Goal: Task Accomplishment & Management: Use online tool/utility

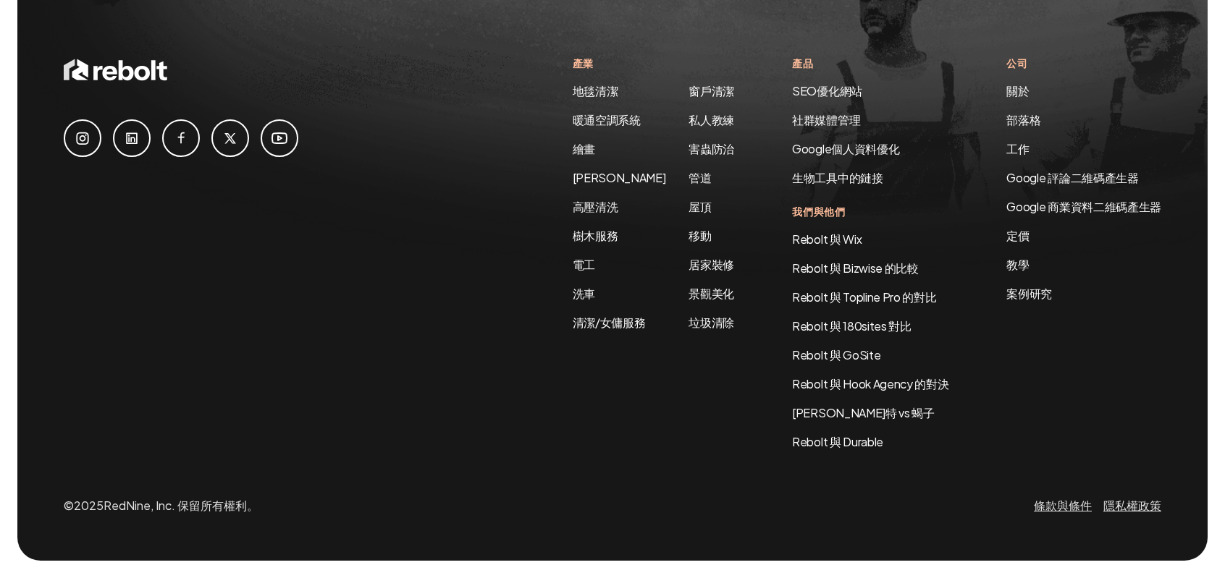
scroll to position [2249, 0]
click at [1067, 185] on font "Google 評論二維碼產生器" at bounding box center [1072, 177] width 132 height 15
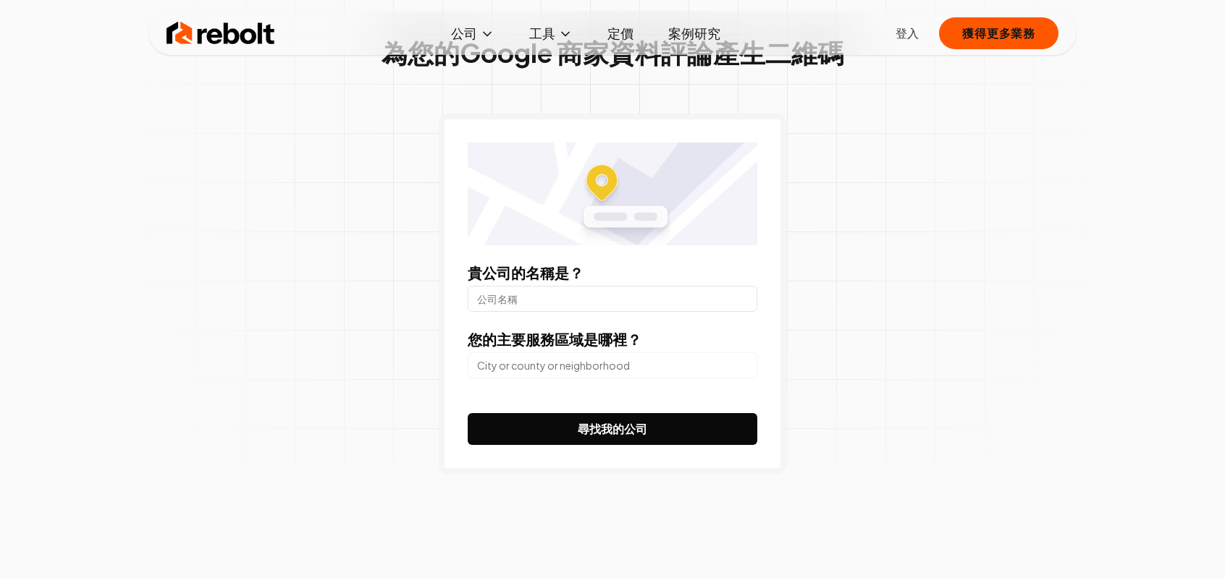
scroll to position [145, 0]
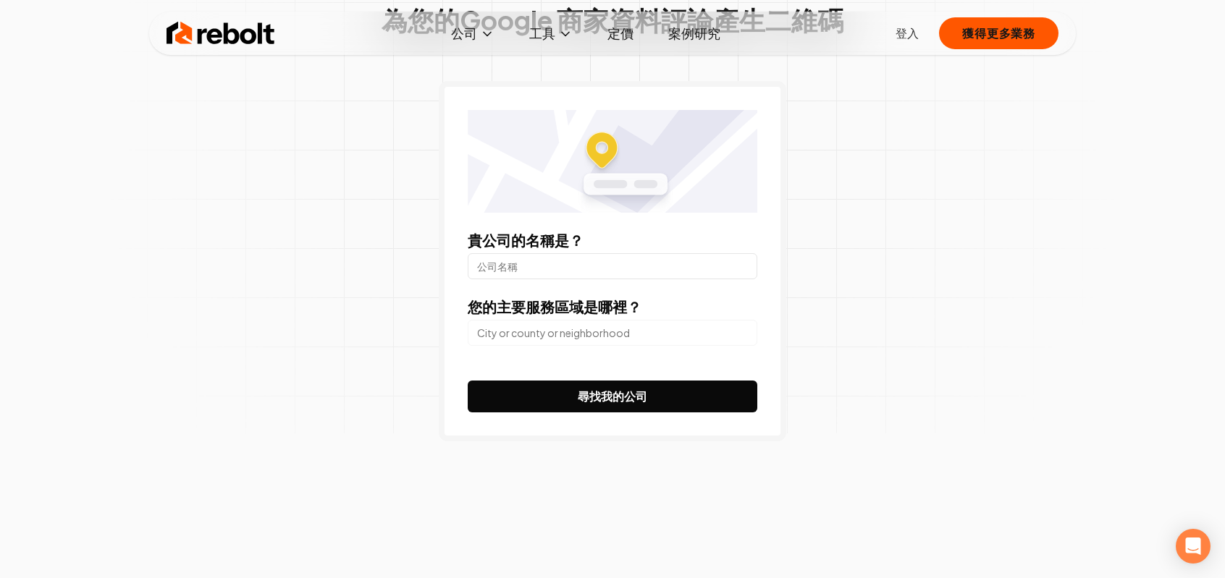
click at [625, 279] on input "貴公司的名稱是？" at bounding box center [613, 266] width 290 height 26
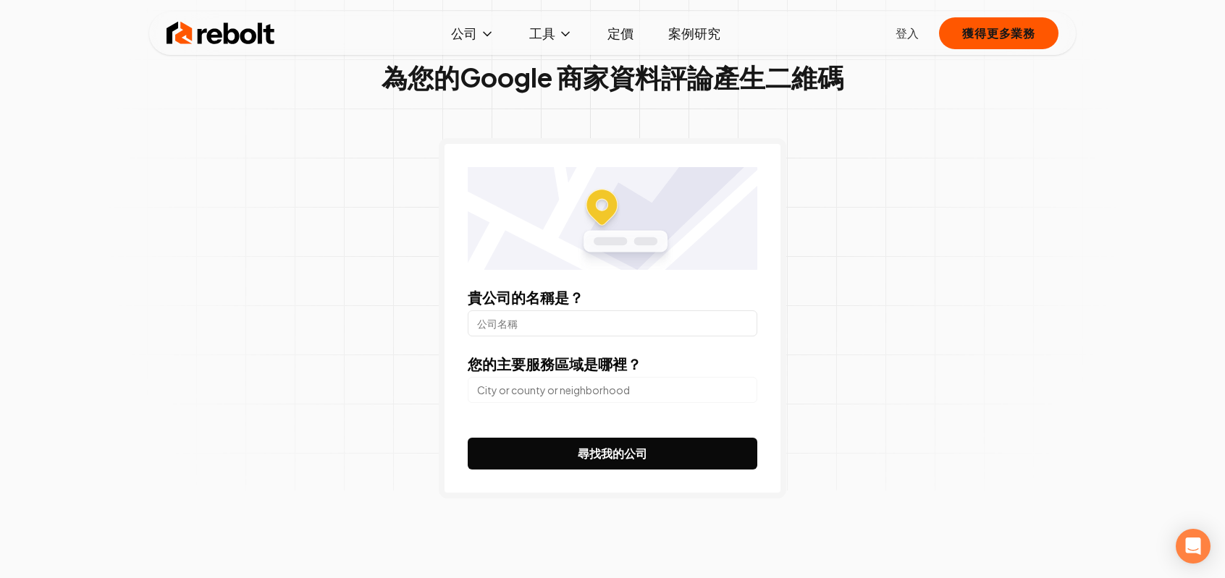
scroll to position [96, 0]
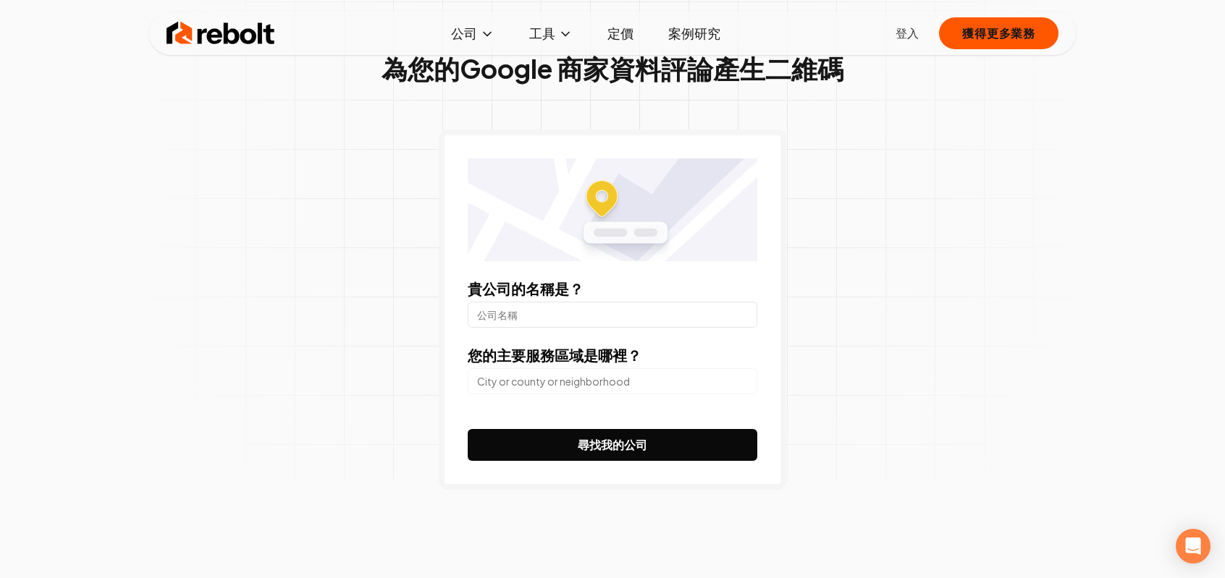
click at [665, 328] on input "貴公司的名稱是？" at bounding box center [613, 315] width 290 height 26
click at [757, 442] on div "貴公司的名稱是？ 您的主要服務區域是哪裡？ 尋找我的公司" at bounding box center [612, 310] width 347 height 361
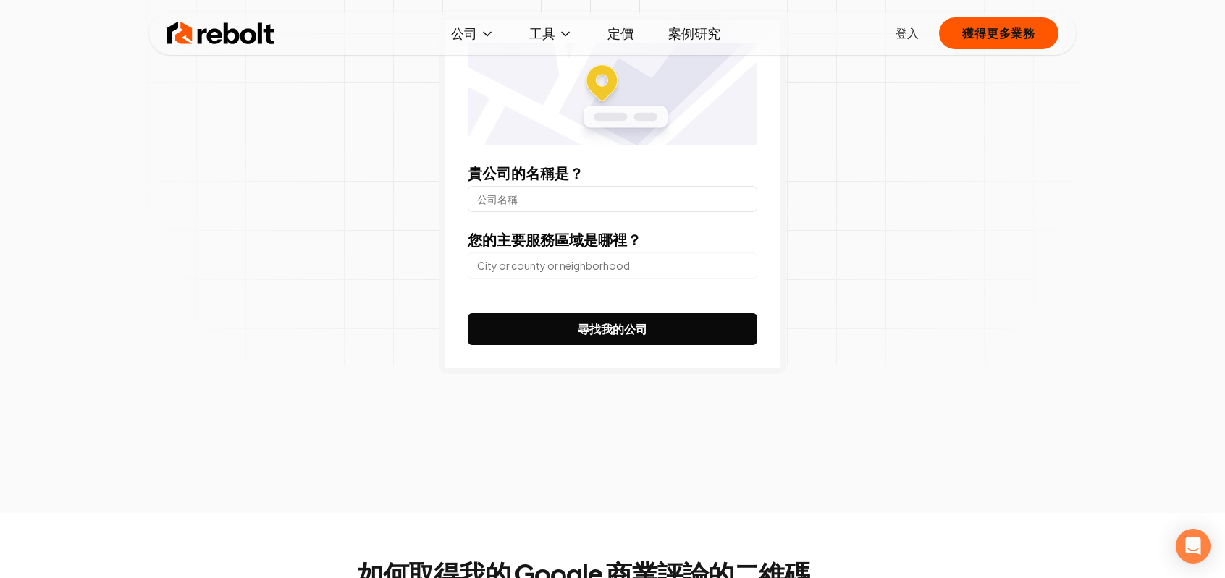
scroll to position [241, 0]
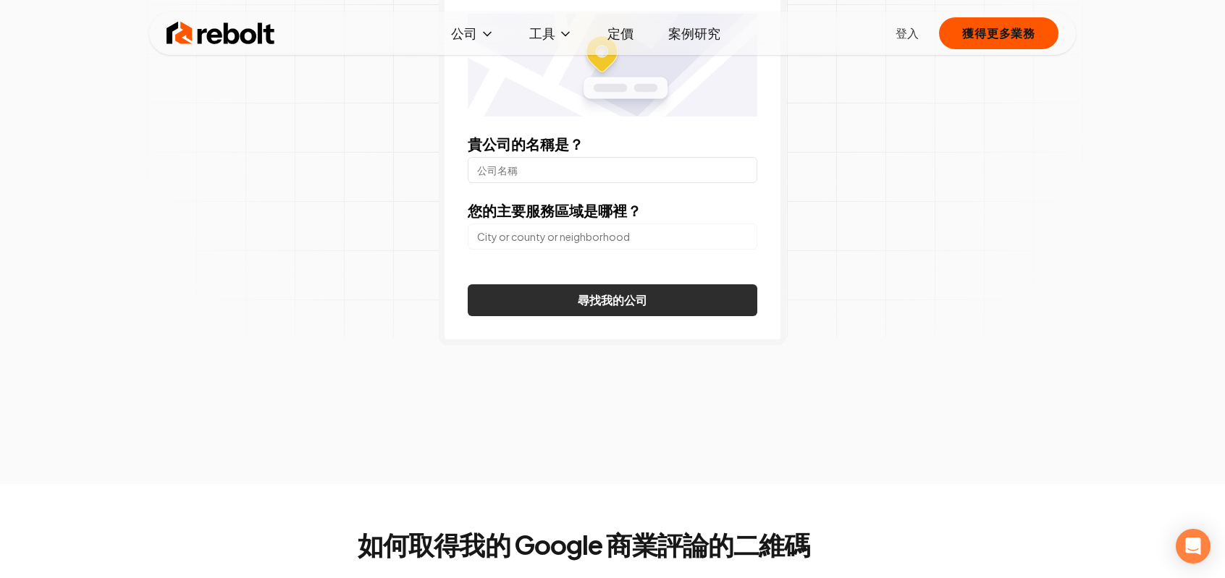
click at [627, 308] on font "尋找我的公司" at bounding box center [612, 299] width 69 height 15
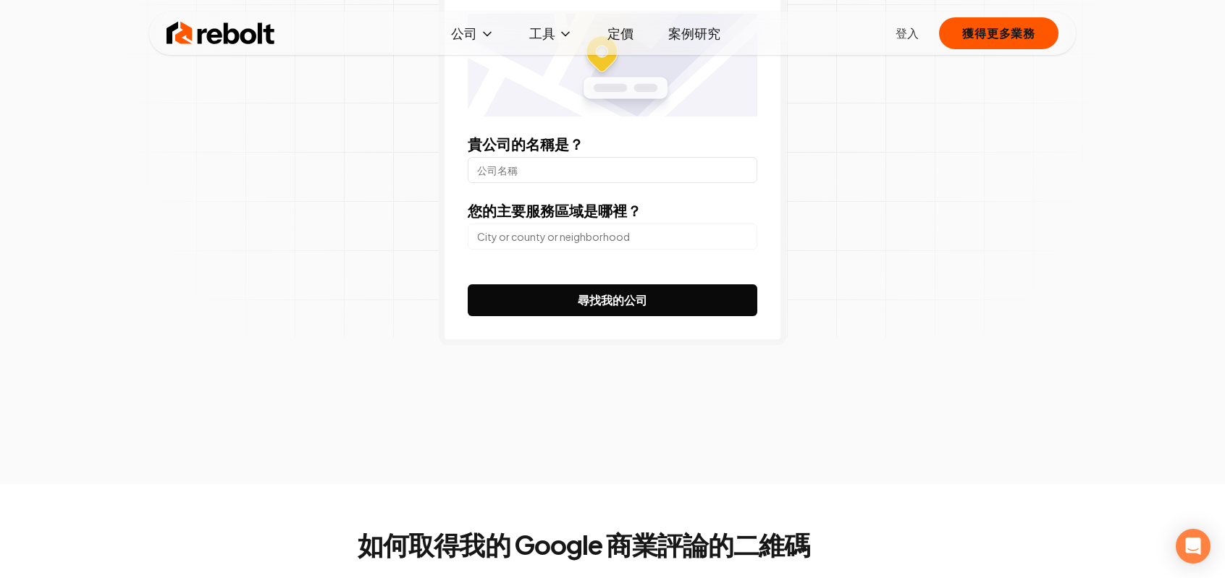
click at [643, 183] on input "貴公司的名稱是？" at bounding box center [613, 170] width 290 height 26
type input "[PERSON_NAME]"
click at [468, 285] on button "尋找我的公司" at bounding box center [613, 301] width 290 height 32
click at [631, 250] on input "search" at bounding box center [613, 237] width 290 height 26
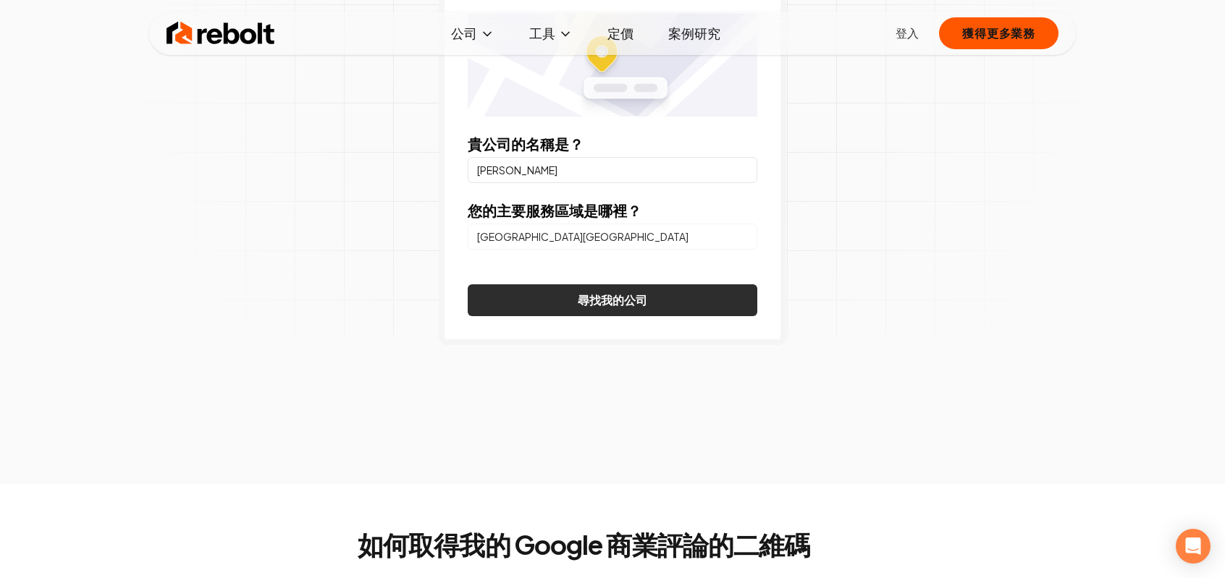
click at [647, 308] on font "尋找我的公司" at bounding box center [612, 299] width 69 height 15
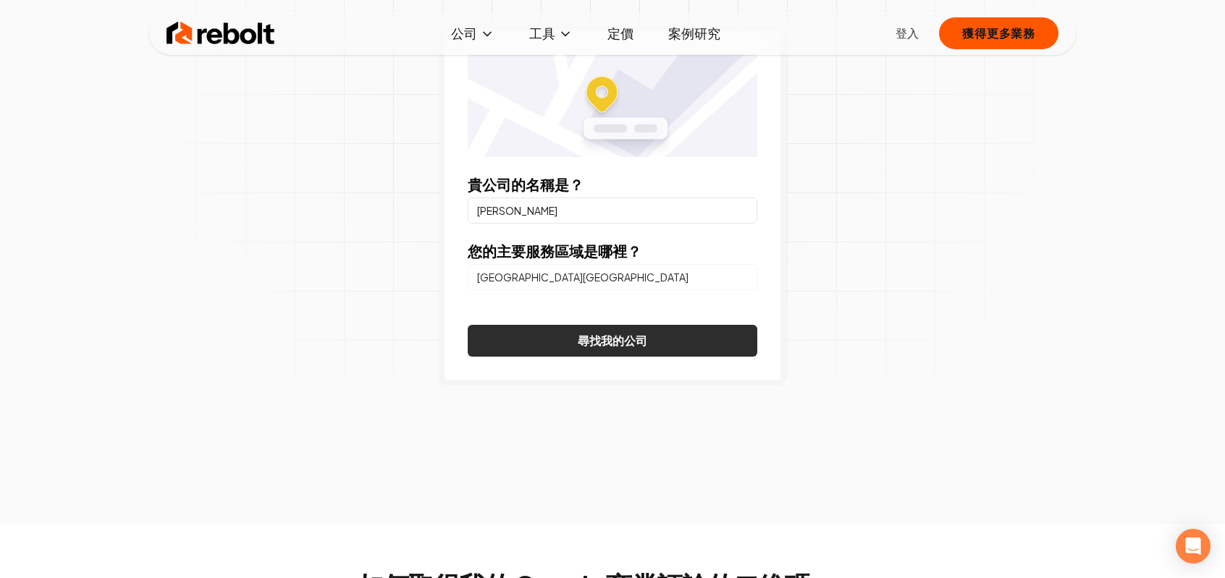
scroll to position [193, 0]
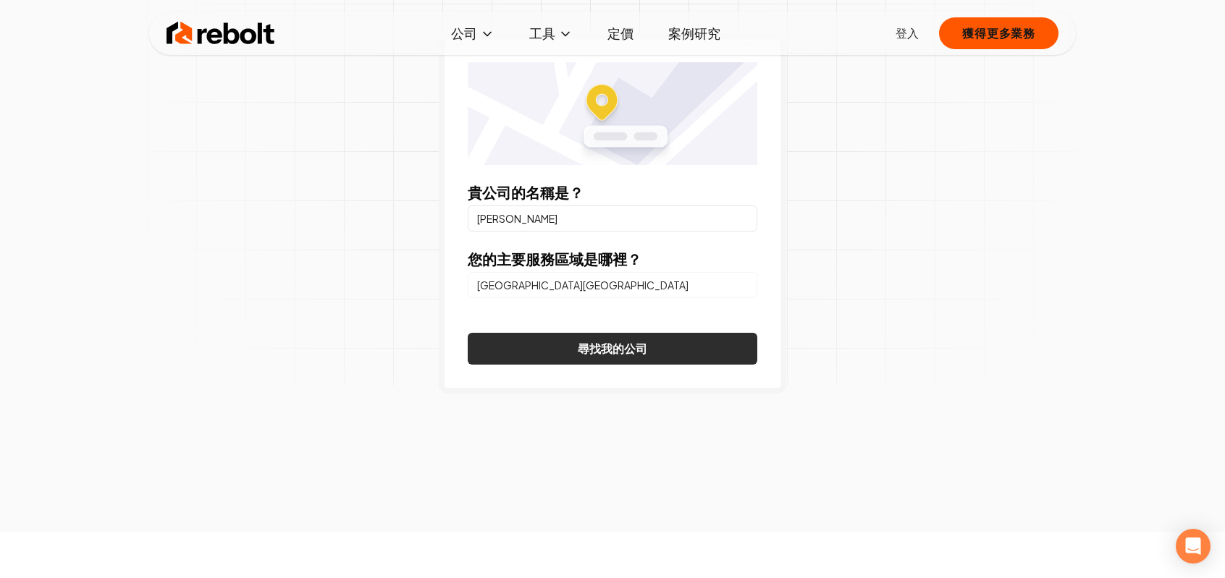
click at [586, 232] on input "[PERSON_NAME]" at bounding box center [613, 219] width 290 height 26
click at [630, 298] on input "[GEOGRAPHIC_DATA][GEOGRAPHIC_DATA]" at bounding box center [613, 285] width 290 height 26
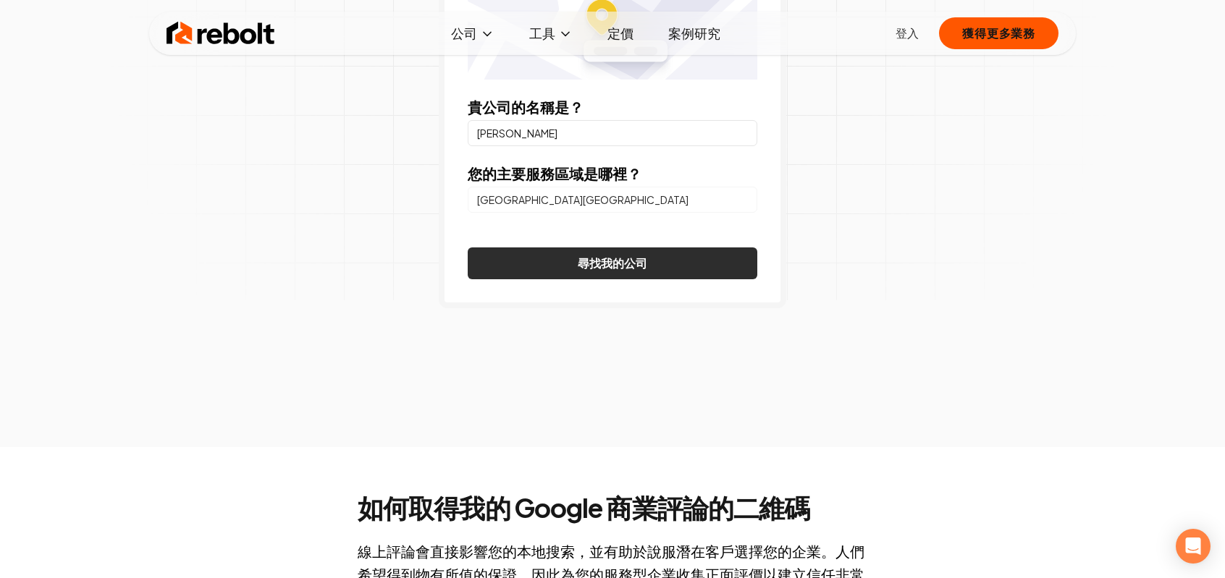
scroll to position [290, 0]
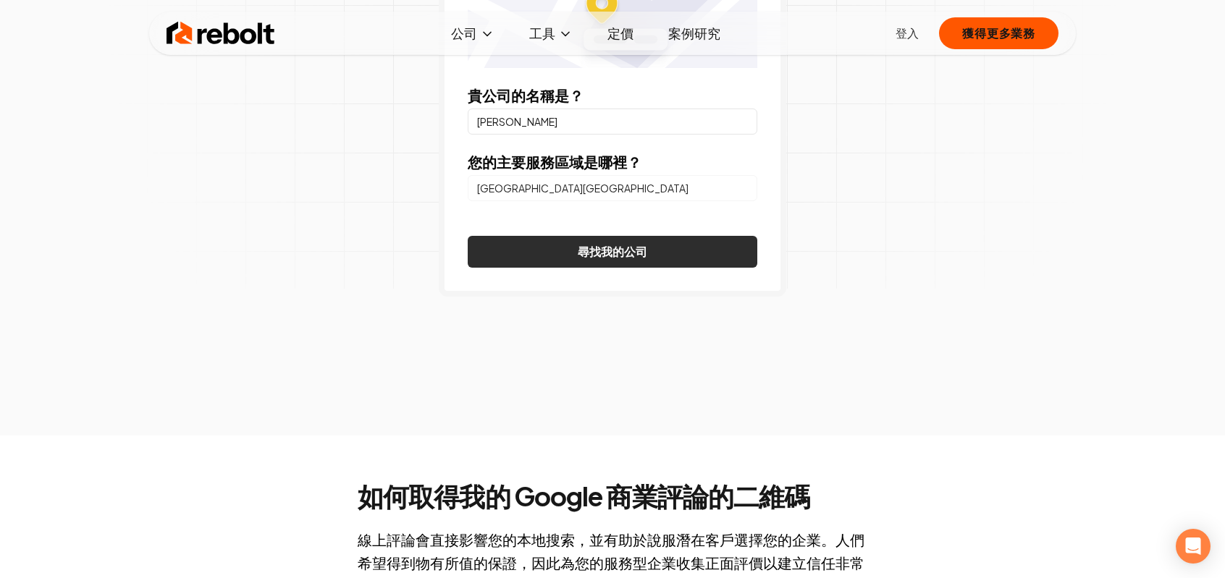
click at [641, 259] on font "尋找我的公司" at bounding box center [612, 251] width 69 height 15
click at [605, 201] on input "[GEOGRAPHIC_DATA][GEOGRAPHIC_DATA]" at bounding box center [613, 188] width 290 height 26
type input "[STREET_ADDRESS][PERSON_NAME]"
click at [468, 236] on button "尋找我的公司" at bounding box center [613, 252] width 290 height 32
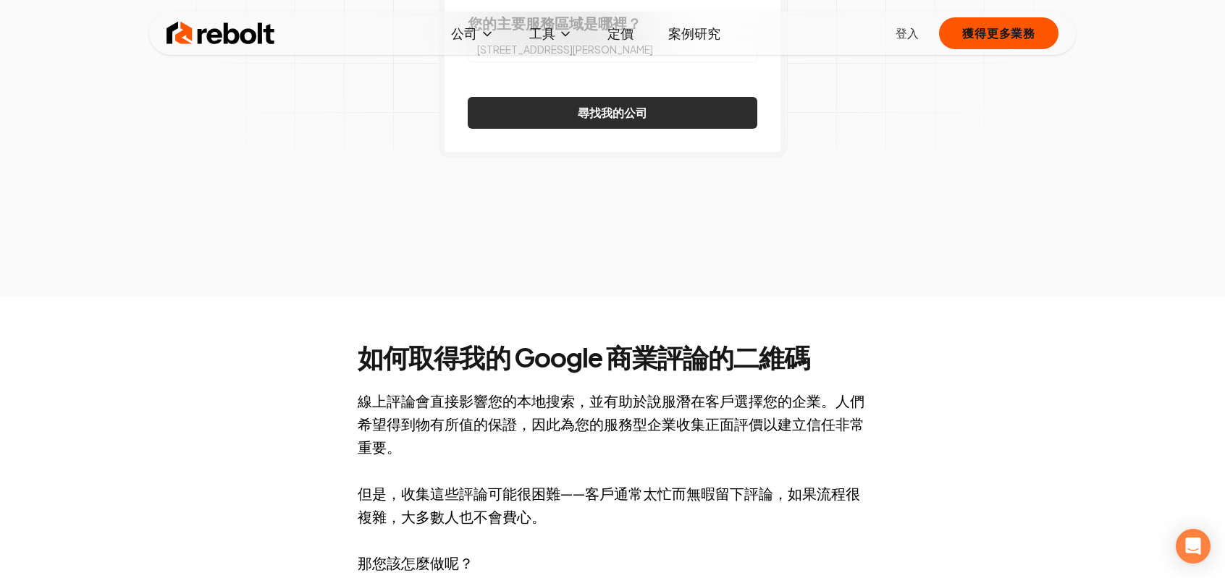
scroll to position [337, 0]
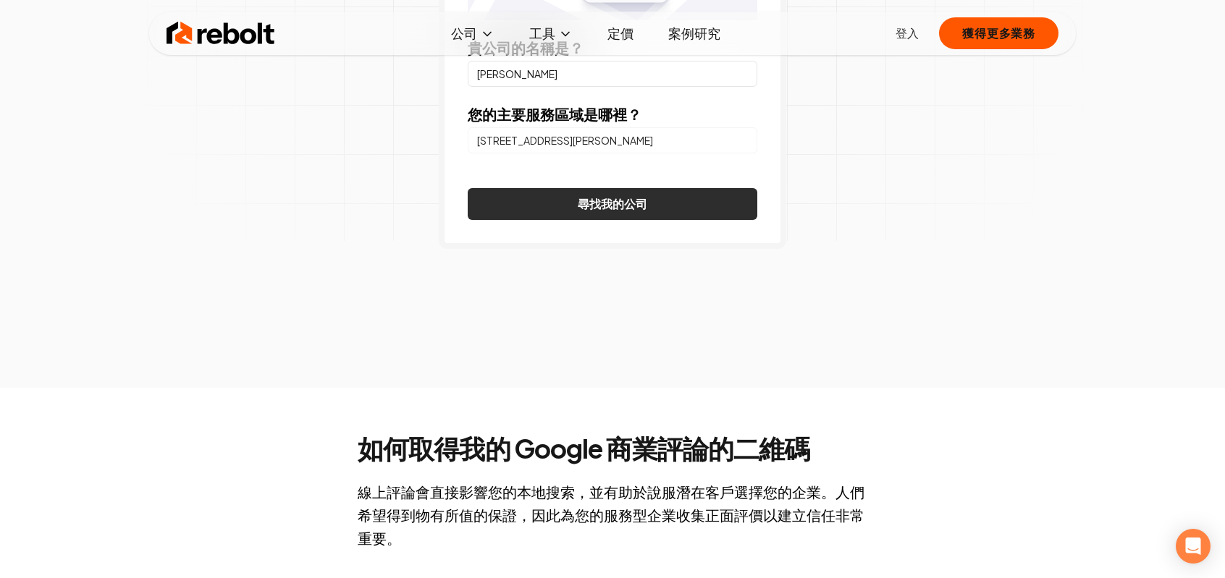
click at [670, 153] on input "[STREET_ADDRESS][PERSON_NAME]" at bounding box center [613, 140] width 290 height 26
click at [668, 153] on input "[STREET_ADDRESS][PERSON_NAME]" at bounding box center [613, 140] width 290 height 26
click at [647, 211] on font "尋找我的公司" at bounding box center [612, 203] width 69 height 15
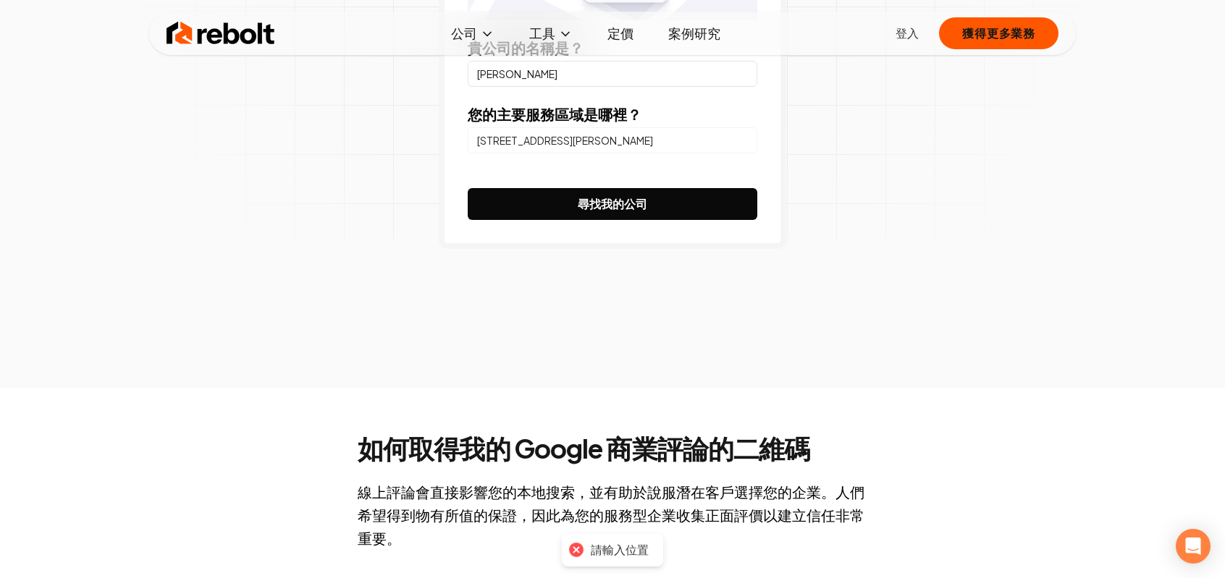
click at [553, 153] on input "[STREET_ADDRESS][PERSON_NAME]" at bounding box center [613, 140] width 290 height 26
drag, startPoint x: 622, startPoint y: 235, endPoint x: 463, endPoint y: 239, distance: 159.3
click at [463, 239] on div "貴公司的名稱是？ 蘇永富 您的主要服務區域是哪裡？ [STREET_ADDRESS][PERSON_NAME] 尋找我的公司" at bounding box center [612, 69] width 347 height 361
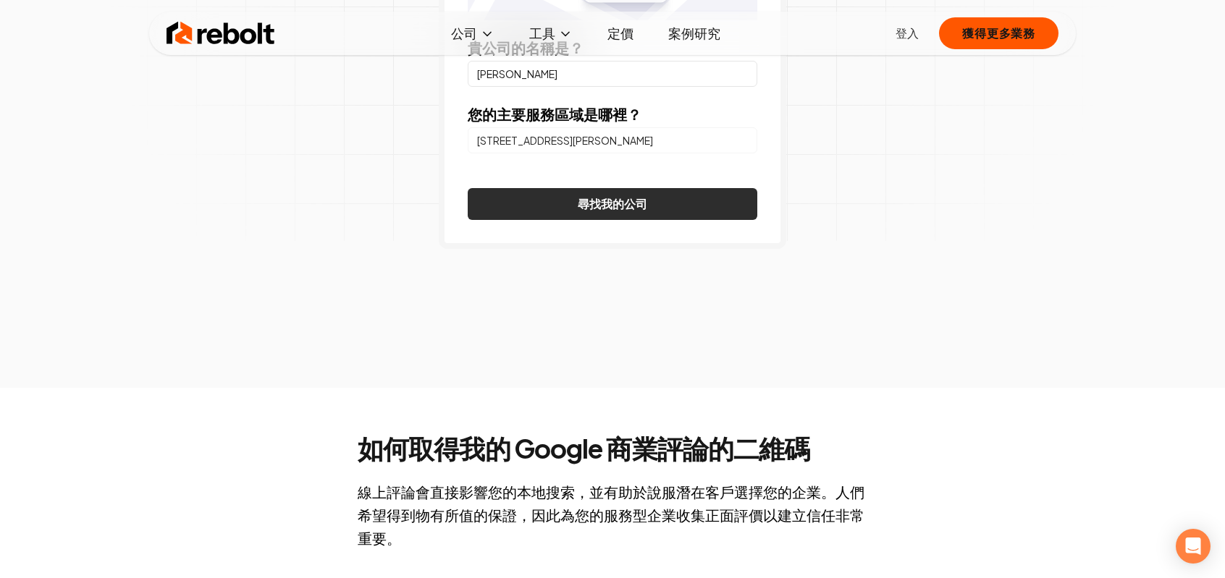
drag, startPoint x: 610, startPoint y: 314, endPoint x: 585, endPoint y: 311, distance: 25.6
click at [610, 211] on font "尋找我的公司" at bounding box center [612, 203] width 69 height 15
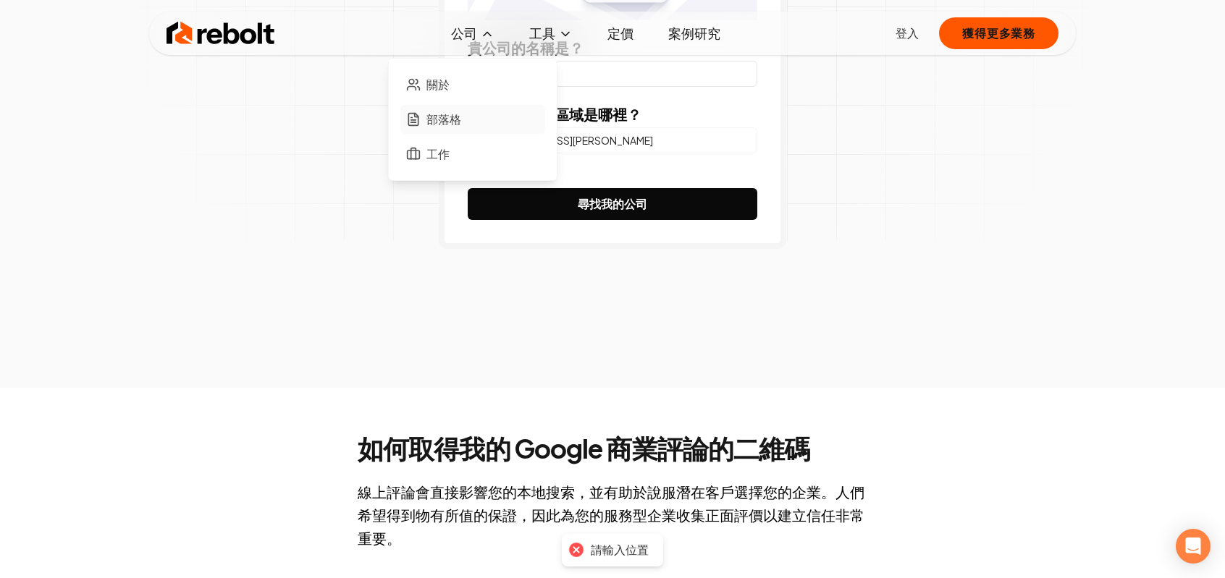
click at [426, 127] on font "部落格" at bounding box center [443, 118] width 35 height 15
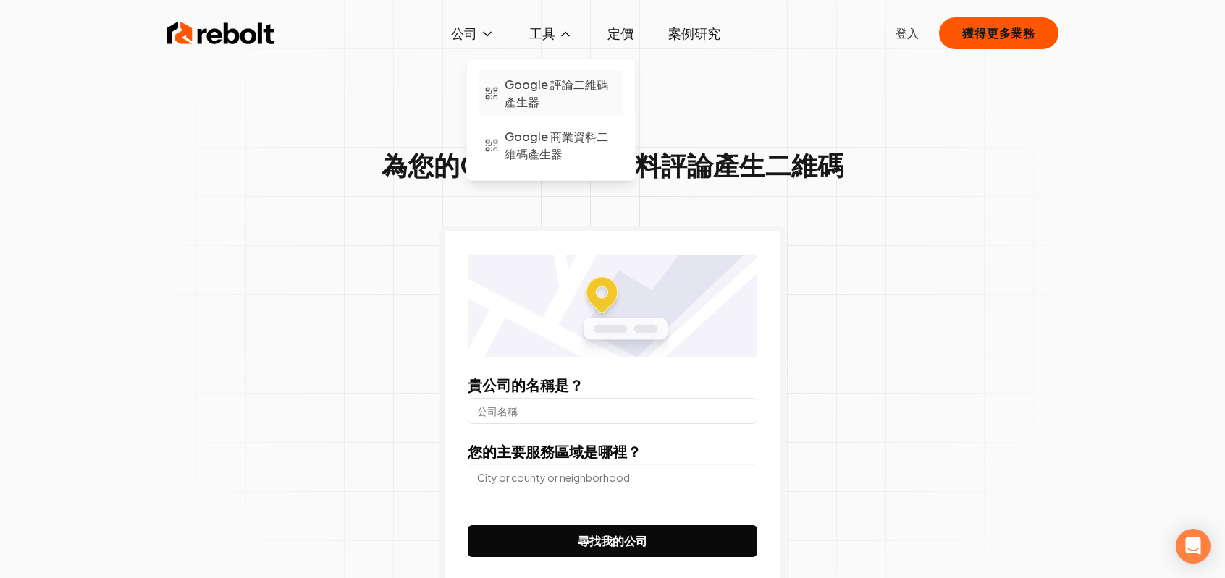
click at [542, 109] on font "Google 評論二維碼產生器" at bounding box center [557, 93] width 104 height 33
click at [560, 109] on font "Google 評論二維碼產生器" at bounding box center [557, 93] width 104 height 33
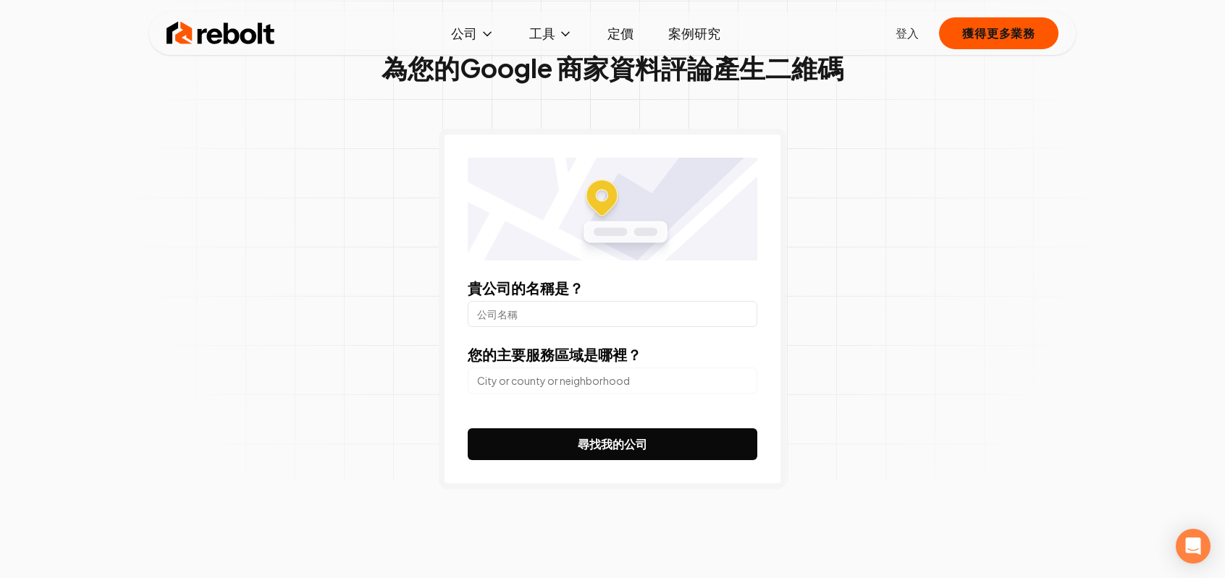
scroll to position [61, 0]
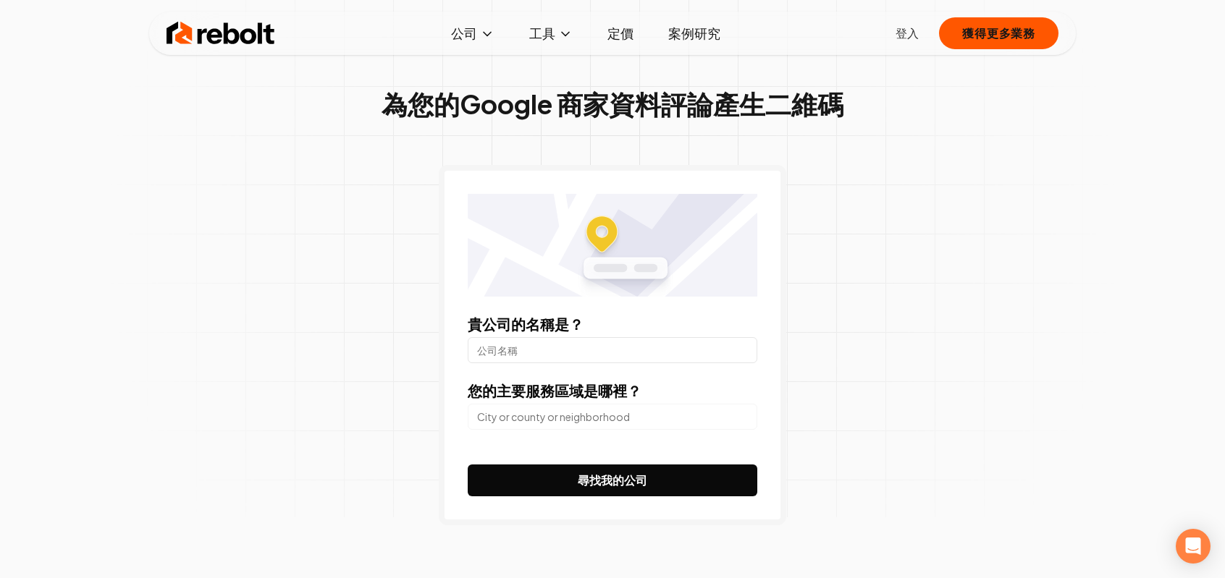
click at [657, 363] on input "貴公司的名稱是？" at bounding box center [613, 350] width 290 height 26
type input "[PERSON_NAME]"
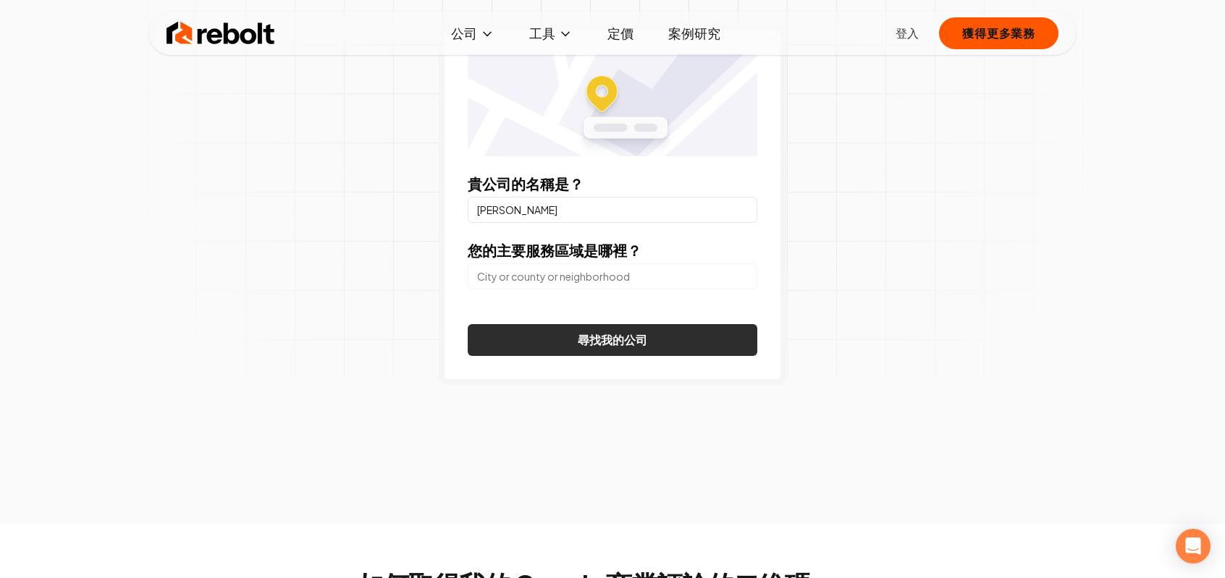
scroll to position [206, 0]
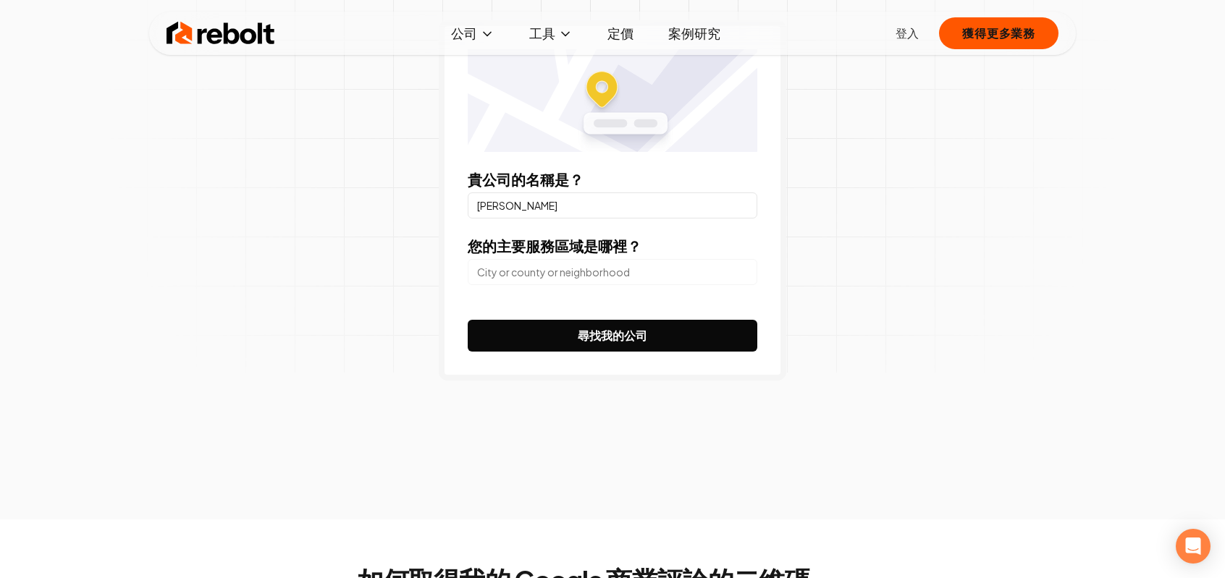
click at [648, 285] on input "search" at bounding box center [613, 272] width 290 height 26
type input "高"
type input "台"
click at [687, 373] on body "雷博特 公司 關於 部落格 工作 工具 Google 評論二維碼產生器 Google 商業資料二維碼產生器 定價 案例研究 登入 獲得更多業務 公司 關於 部…" at bounding box center [612, 83] width 1225 height 578
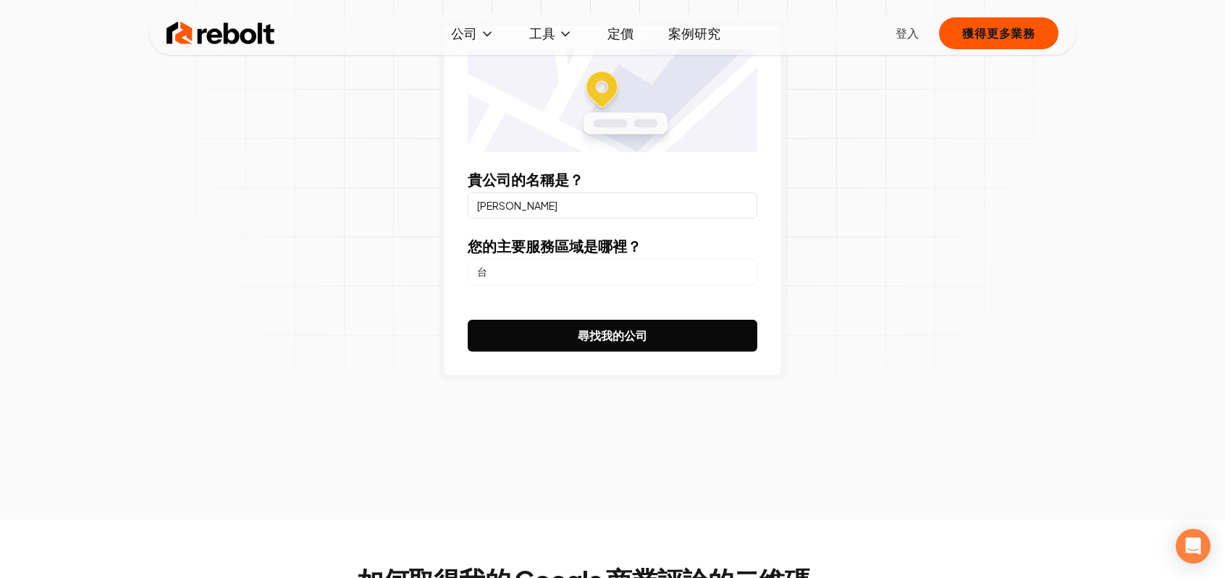
drag, startPoint x: 457, startPoint y: 344, endPoint x: 518, endPoint y: 350, distance: 61.9
click at [458, 344] on div "貴公司的名稱是？ 蘇永富 您的主要服務區域是哪裡？ 台 尋找我的公司" at bounding box center [612, 200] width 347 height 361
click at [519, 285] on input "台" at bounding box center [613, 272] width 290 height 26
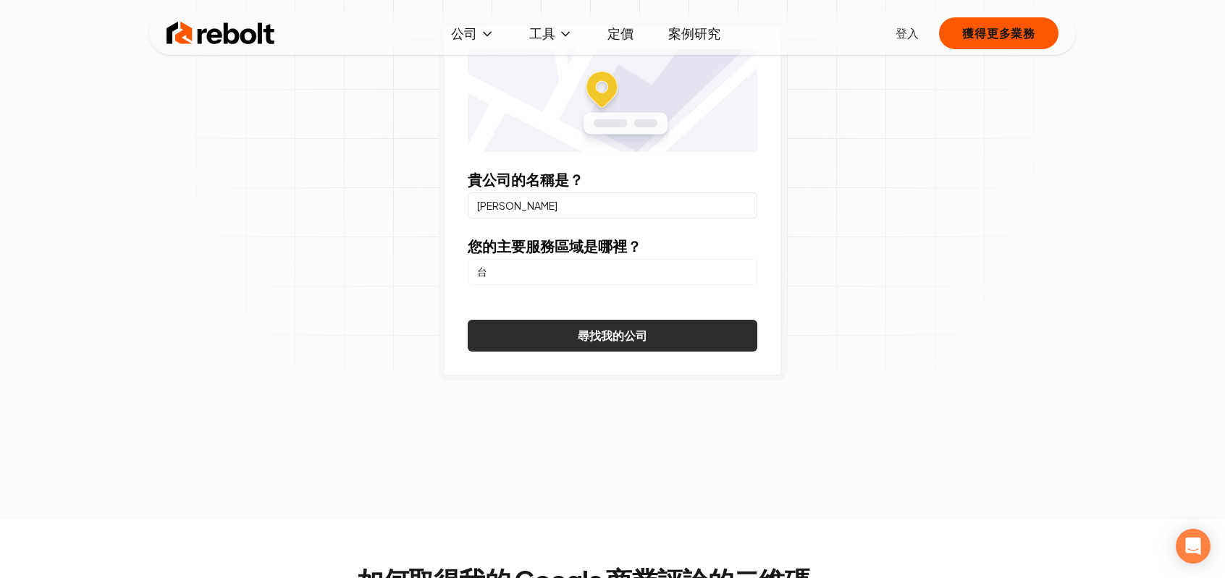
click at [591, 343] on font "尋找我的公司" at bounding box center [612, 335] width 69 height 15
click at [589, 285] on input "台" at bounding box center [613, 272] width 290 height 26
type input "臺"
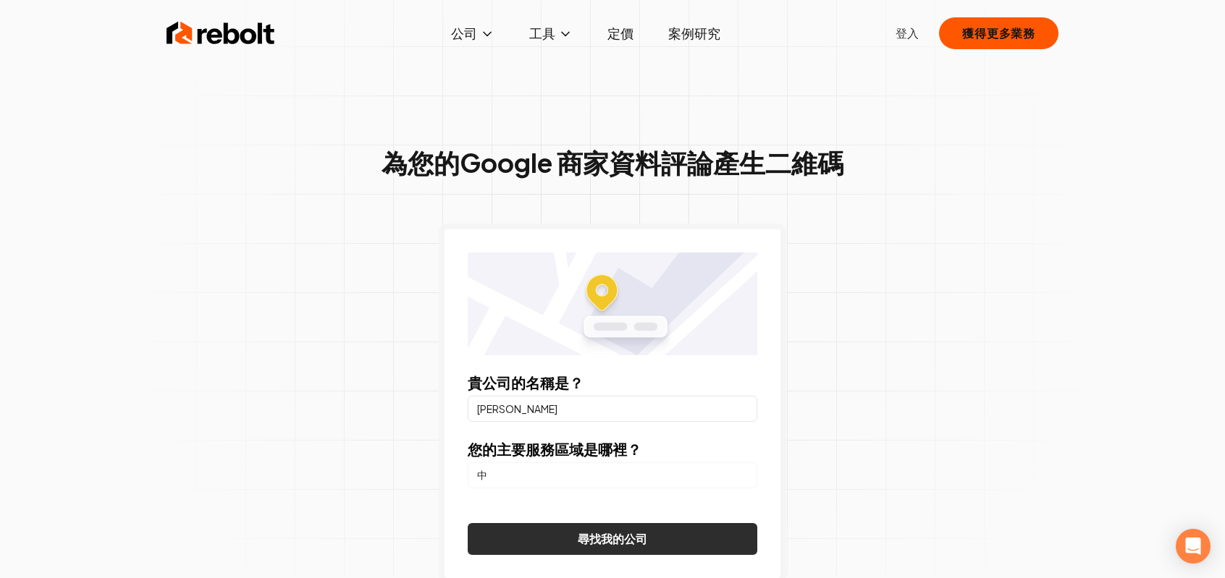
scroll to position [0, 0]
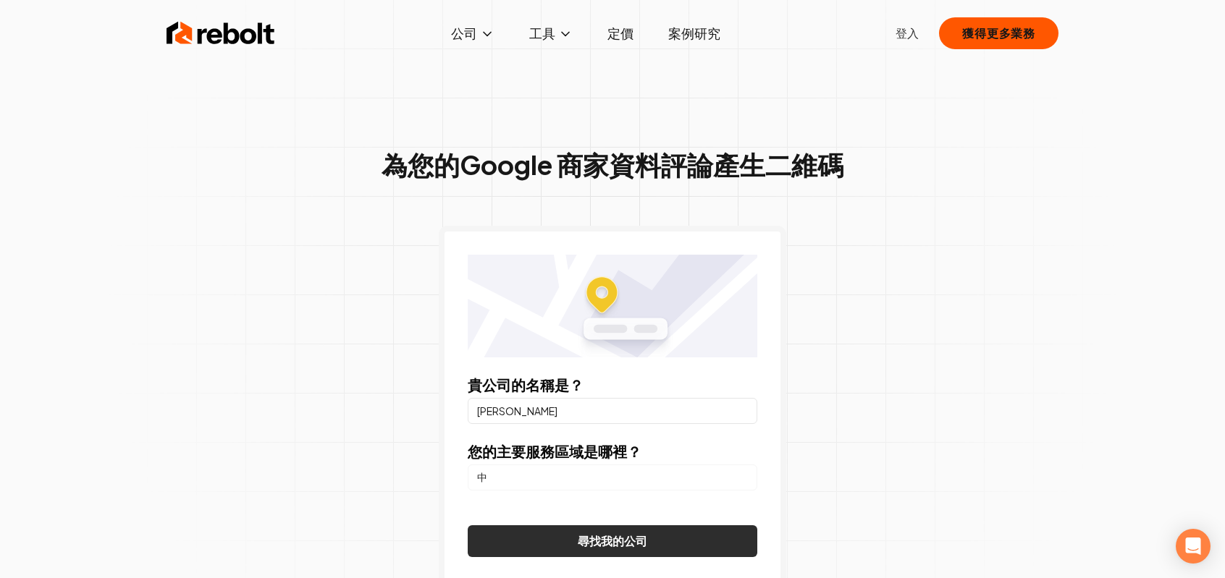
type input "中"
click at [167, 46] on img at bounding box center [221, 33] width 109 height 29
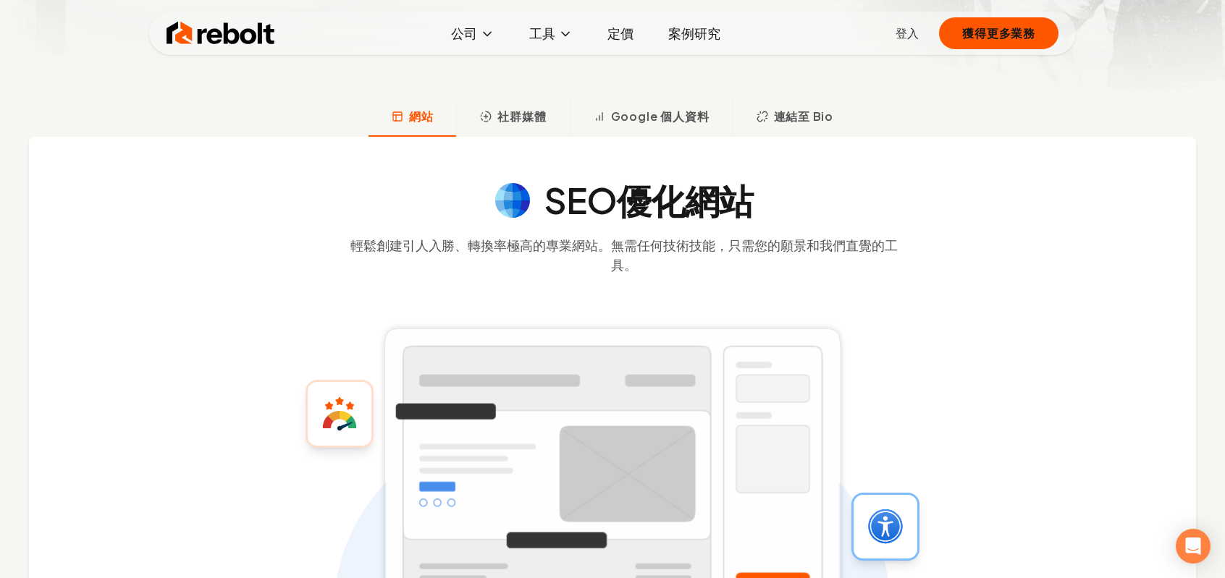
scroll to position [434, 0]
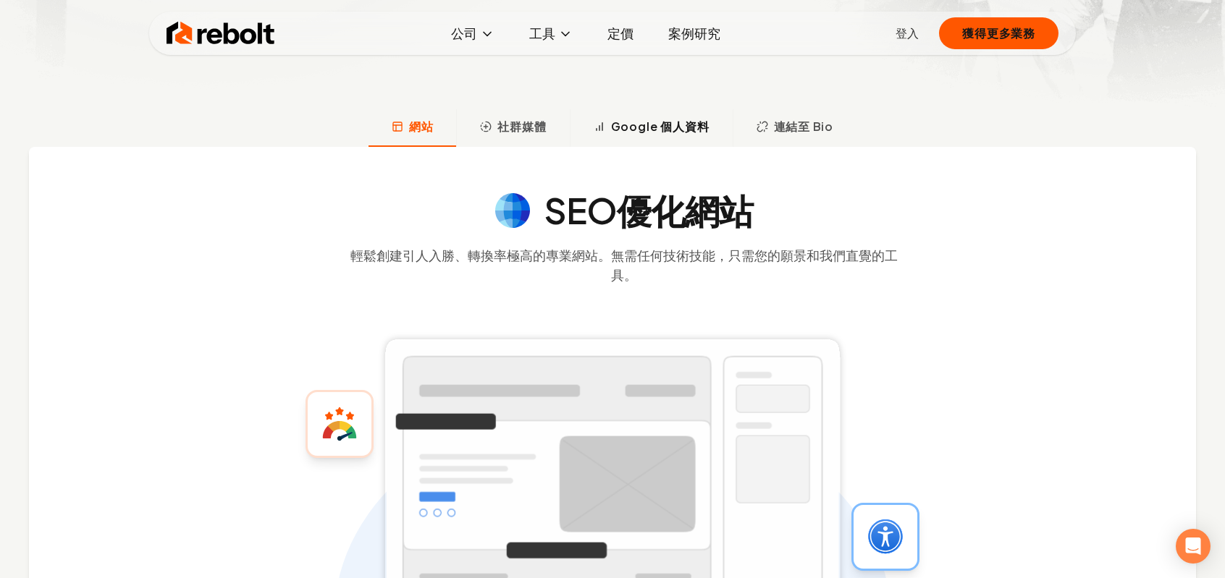
click at [698, 134] on font "Google 個人資料" at bounding box center [660, 126] width 98 height 15
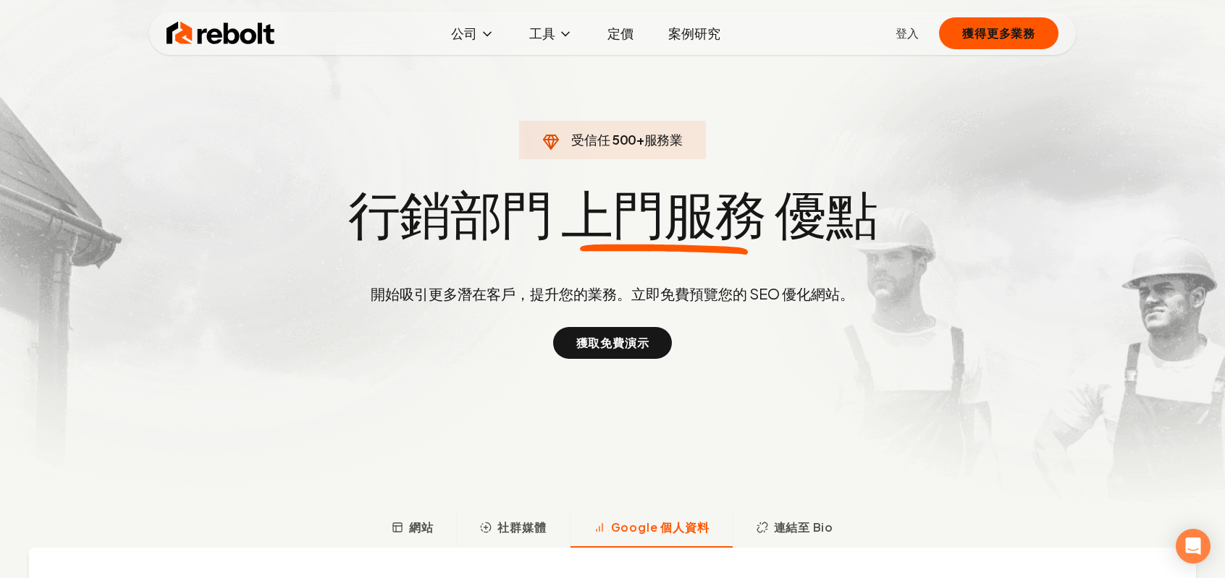
scroll to position [0, 0]
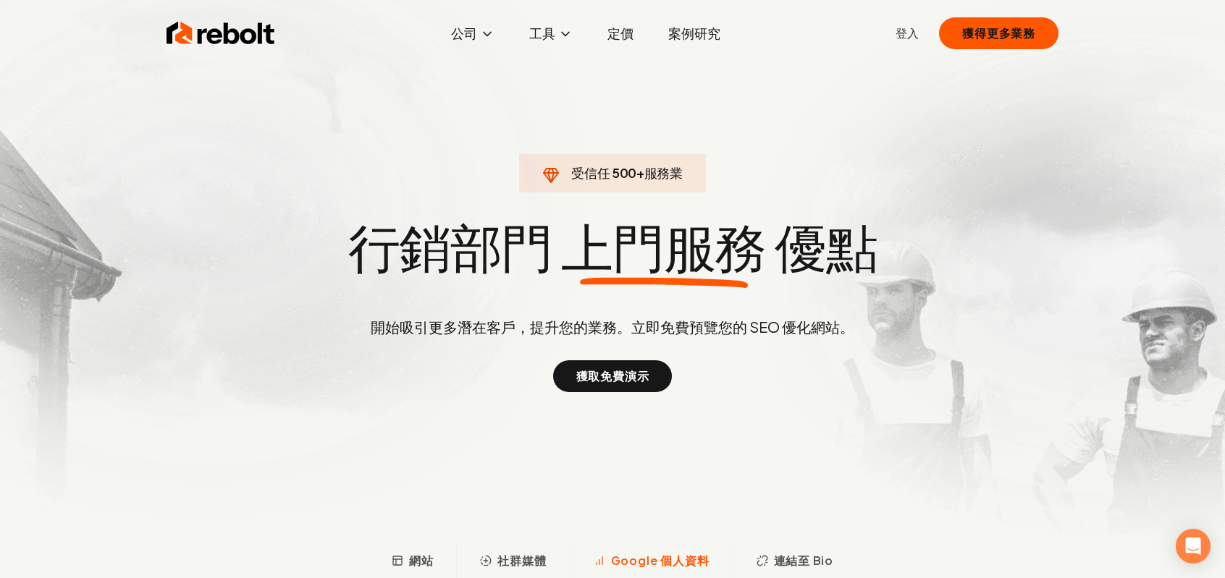
click at [633, 41] on font "定價" at bounding box center [620, 33] width 26 height 17
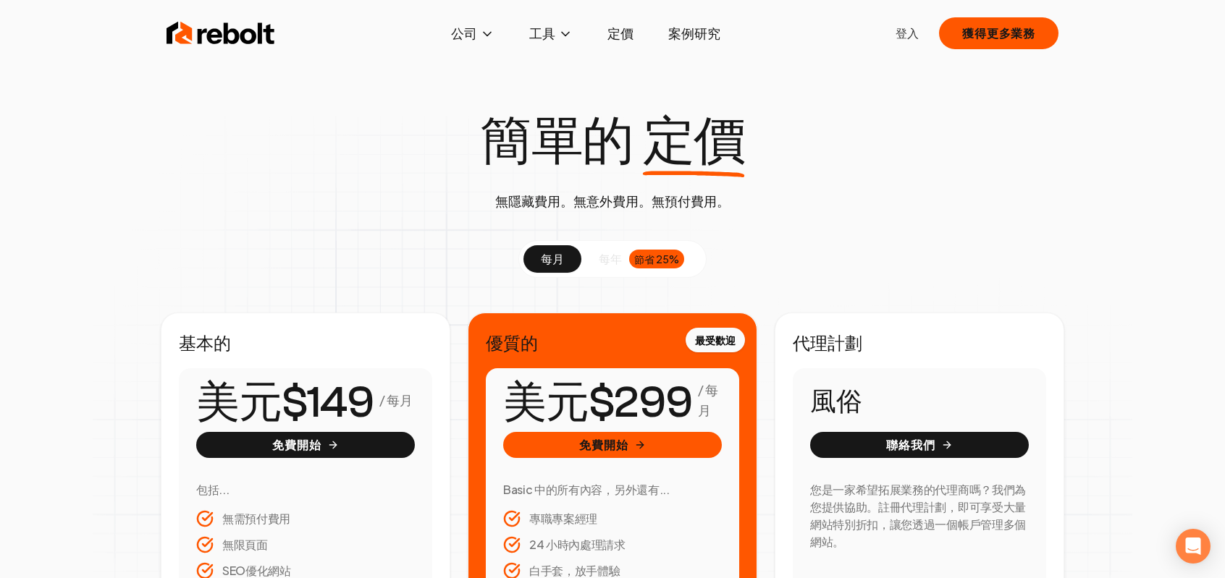
click at [705, 35] on font "案例研究" at bounding box center [694, 33] width 52 height 17
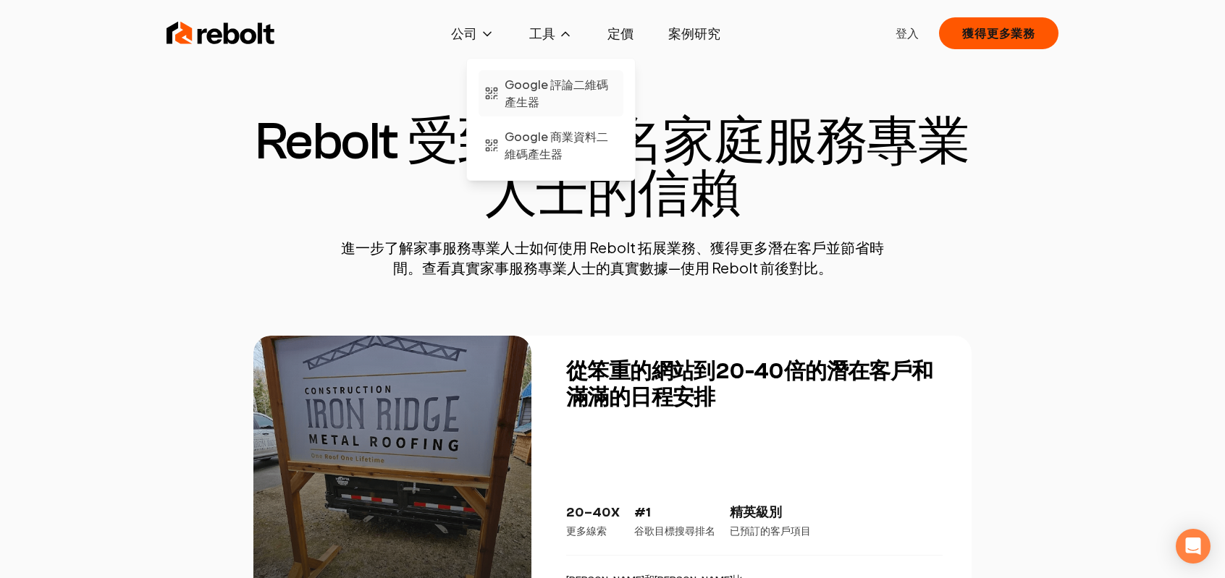
click at [541, 109] on font "Google 評論二維碼產生器" at bounding box center [557, 93] width 104 height 33
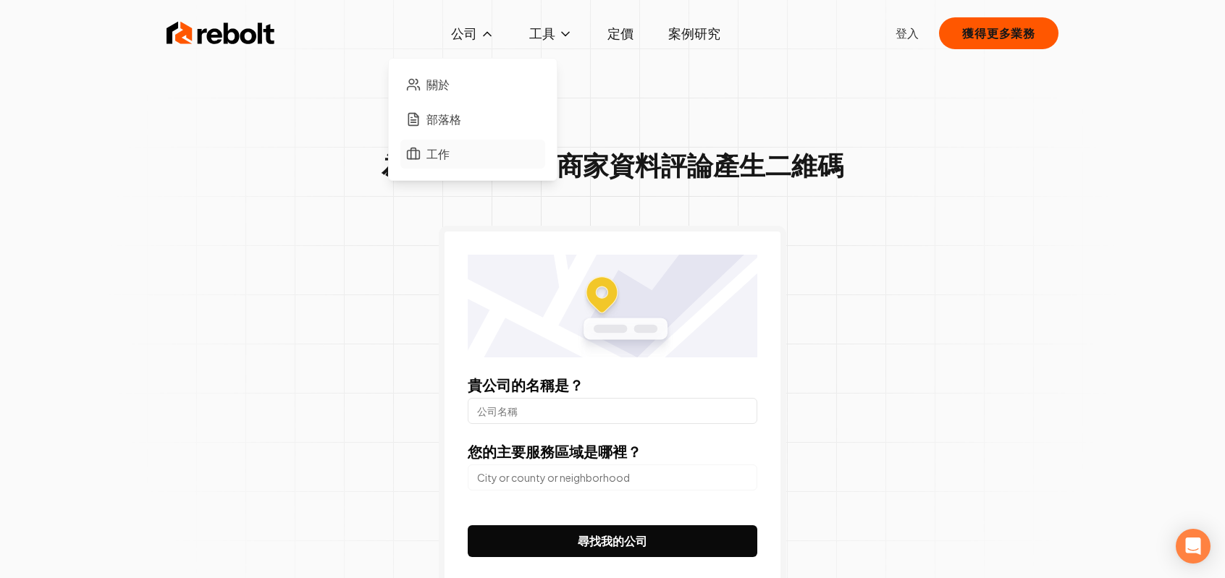
click at [426, 161] on font "工作" at bounding box center [437, 153] width 23 height 15
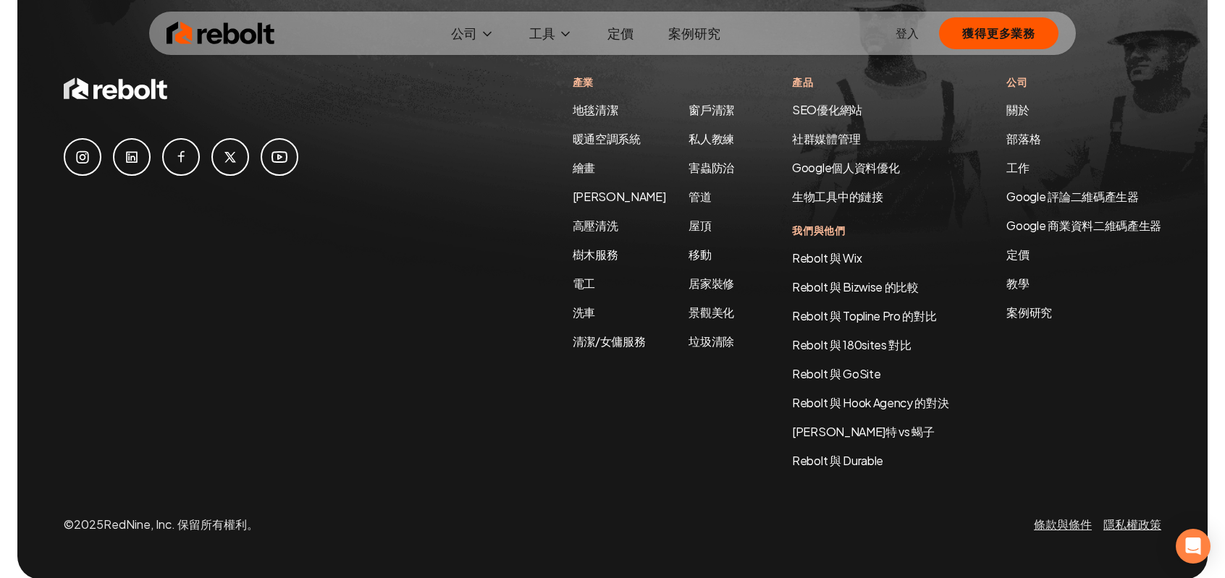
scroll to position [1110, 0]
click at [792, 174] on font "Google個人資料優化" at bounding box center [845, 166] width 107 height 15
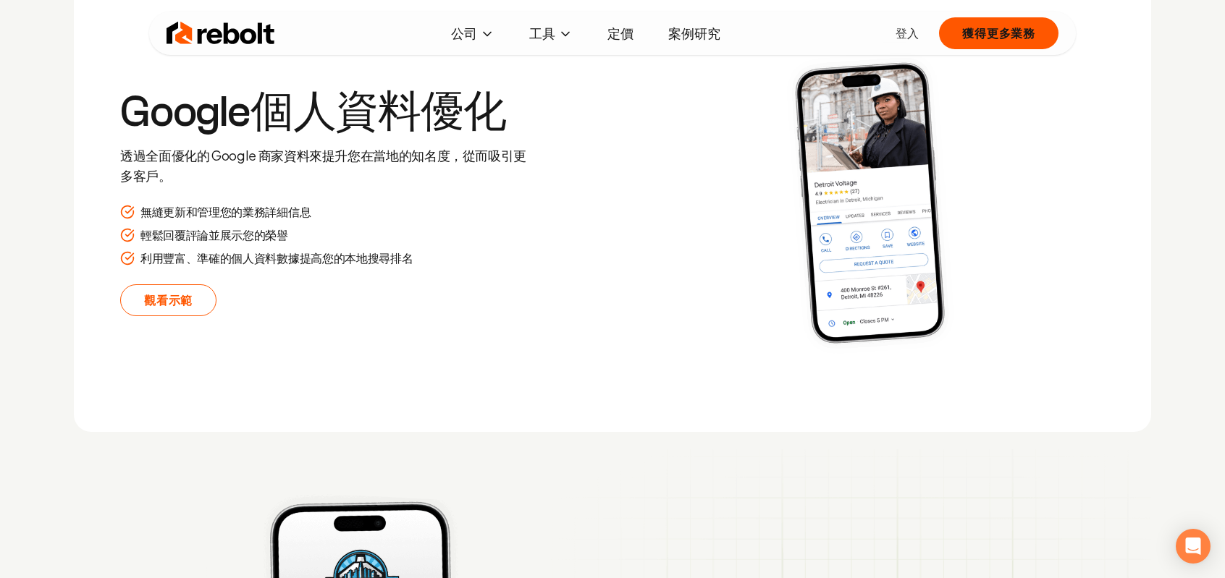
scroll to position [2983, 0]
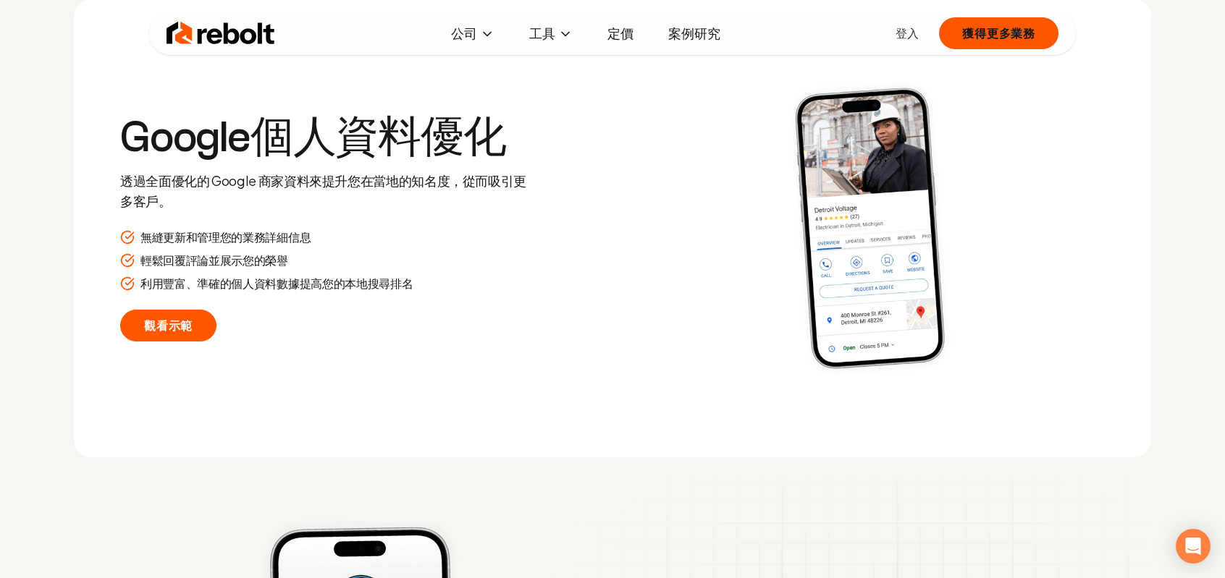
click at [193, 333] on font "觀看示範" at bounding box center [168, 325] width 49 height 15
